Goal: Task Accomplishment & Management: Manage account settings

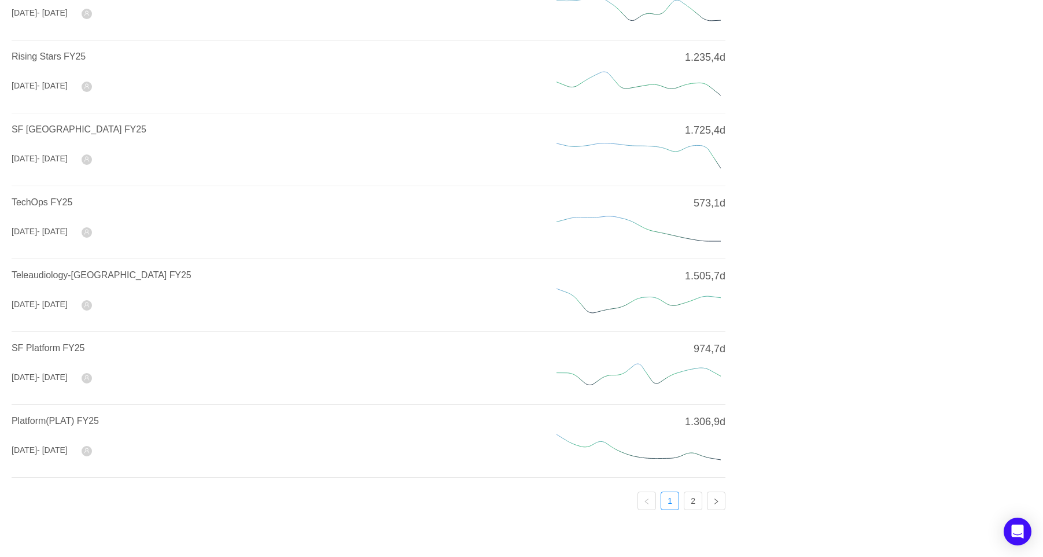
scroll to position [336, 0]
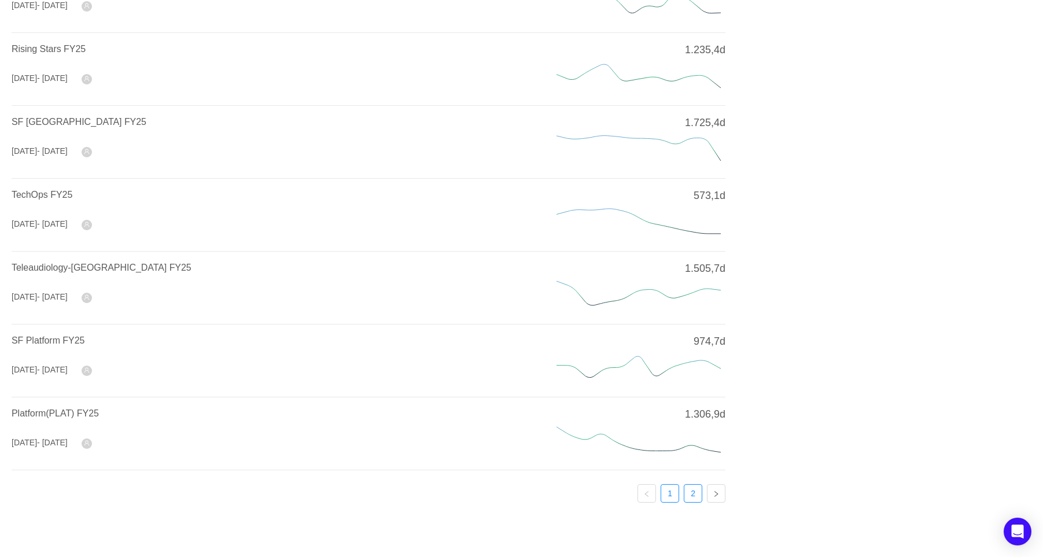
click at [695, 495] on link "2" at bounding box center [692, 493] width 17 height 17
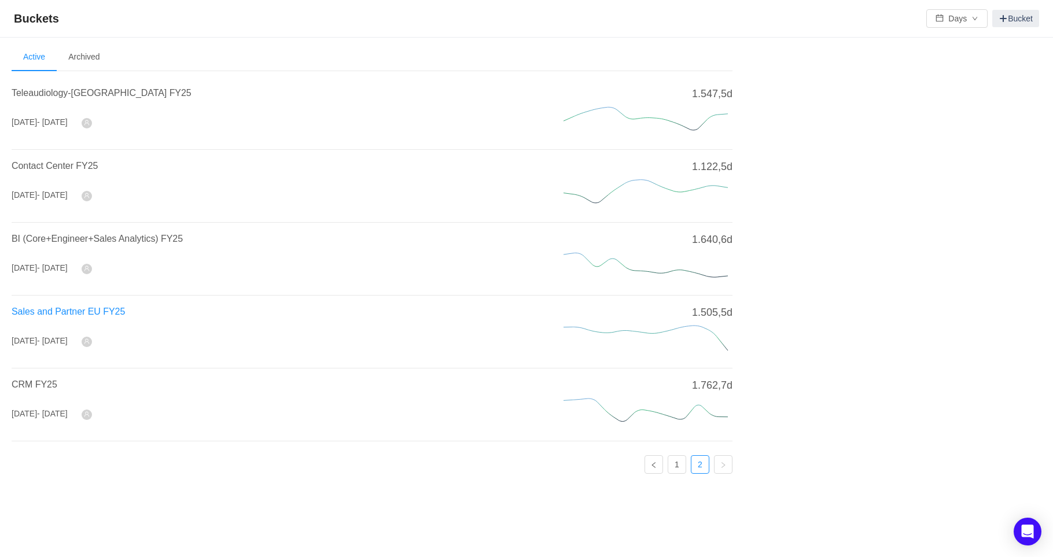
click at [51, 315] on span "Sales and Partner EU FY25" at bounding box center [68, 312] width 113 height 10
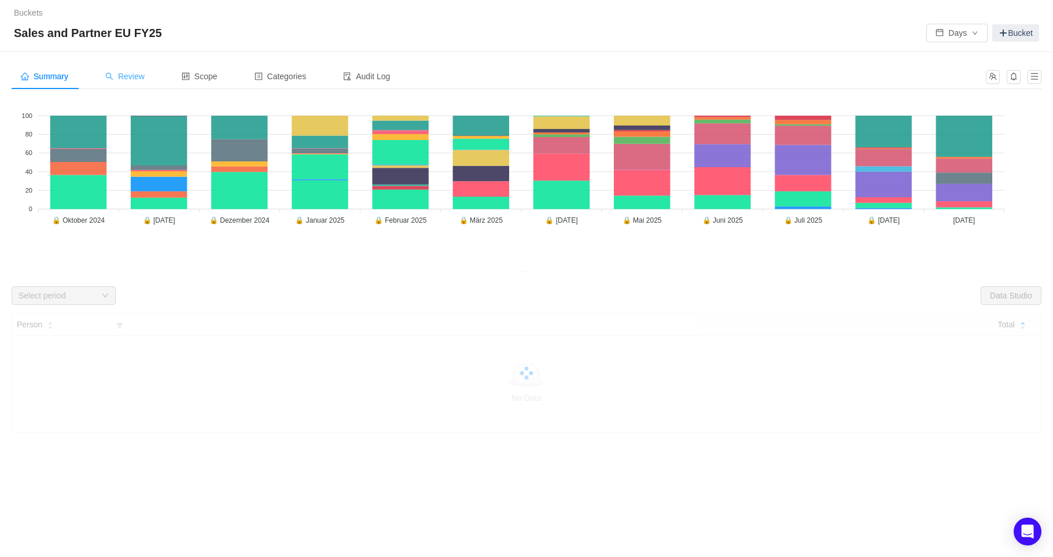
click at [139, 78] on span "Review" at bounding box center [124, 76] width 39 height 9
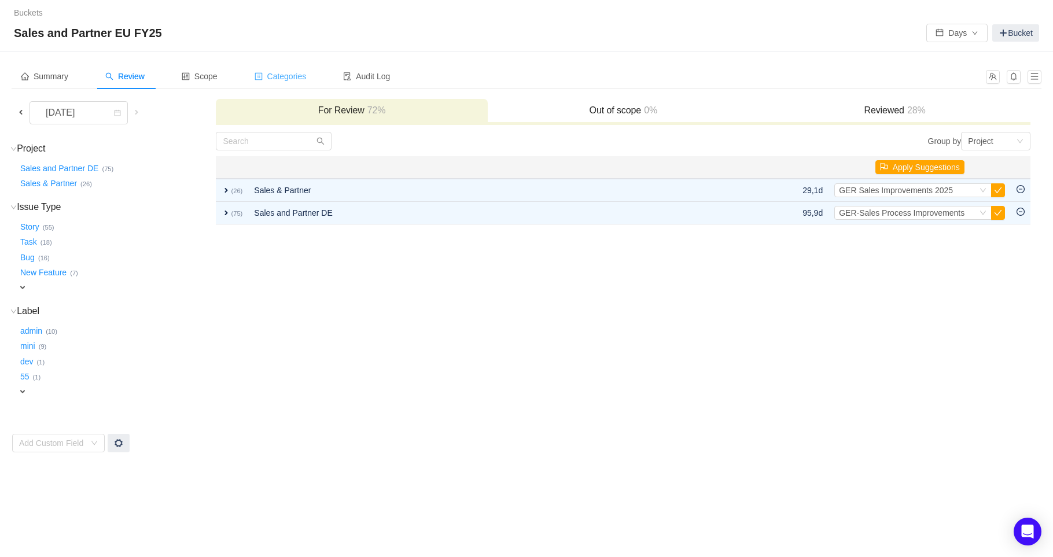
click at [269, 72] on span "Categories" at bounding box center [281, 76] width 52 height 9
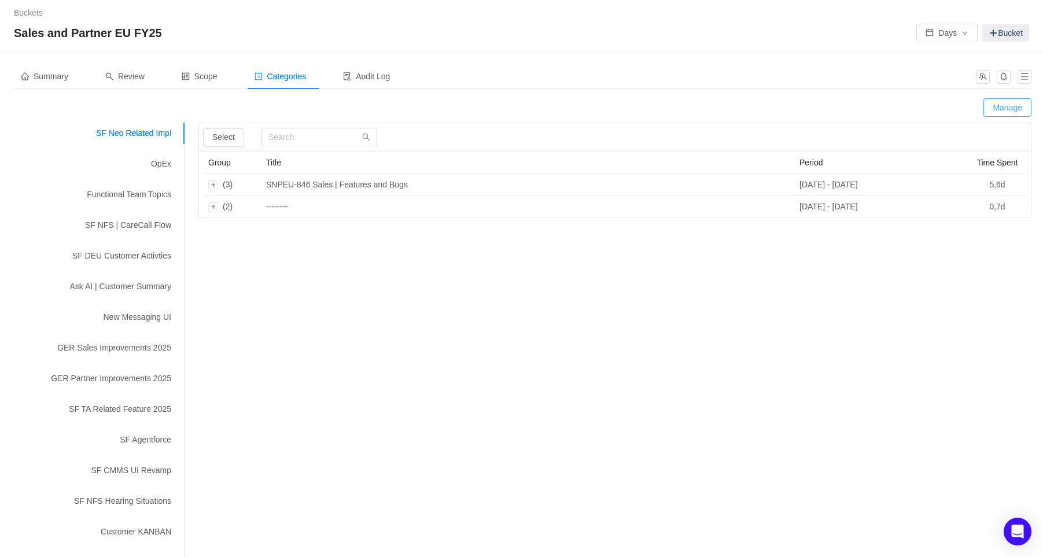
click at [1007, 108] on button "Manage" at bounding box center [1007, 107] width 48 height 19
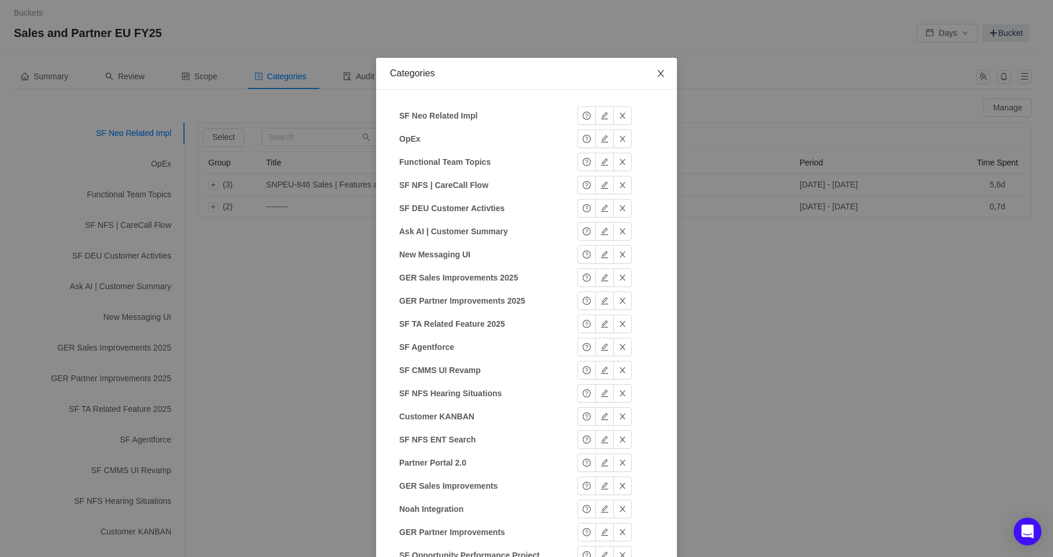
click at [656, 78] on icon "icon: close" at bounding box center [660, 73] width 9 height 9
